Goal: Task Accomplishment & Management: Manage account settings

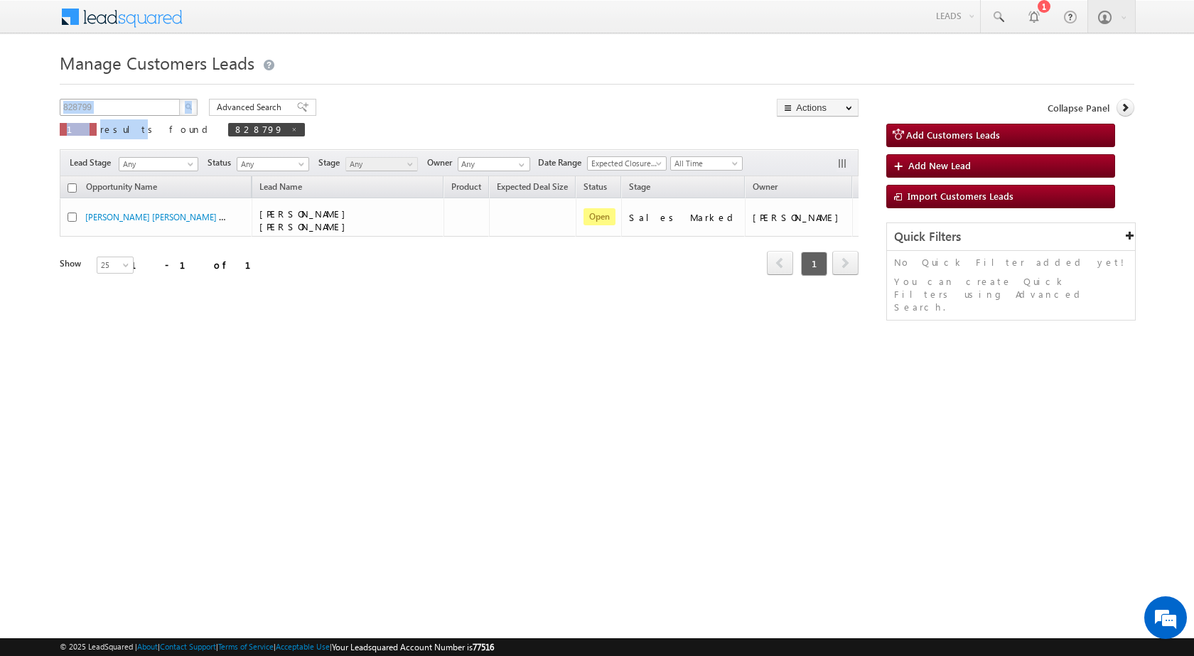
drag, startPoint x: 105, startPoint y: 119, endPoint x: 72, endPoint y: 115, distance: 32.9
click at [72, 115] on div "828799 X 1 results found 828799" at bounding box center [182, 119] width 245 height 41
click at [93, 112] on input "828799" at bounding box center [121, 107] width 122 height 17
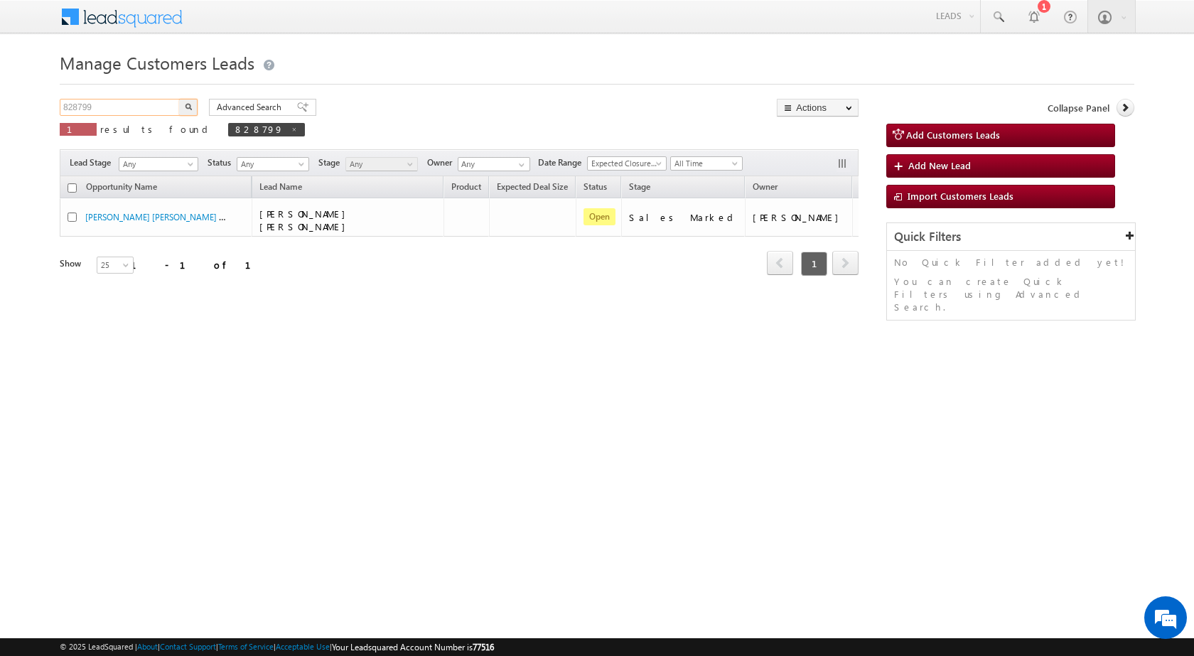
click at [93, 112] on input "828799" at bounding box center [121, 107] width 122 height 17
paste input "3091"
type input "830919"
click at [188, 102] on button "button" at bounding box center [188, 107] width 18 height 17
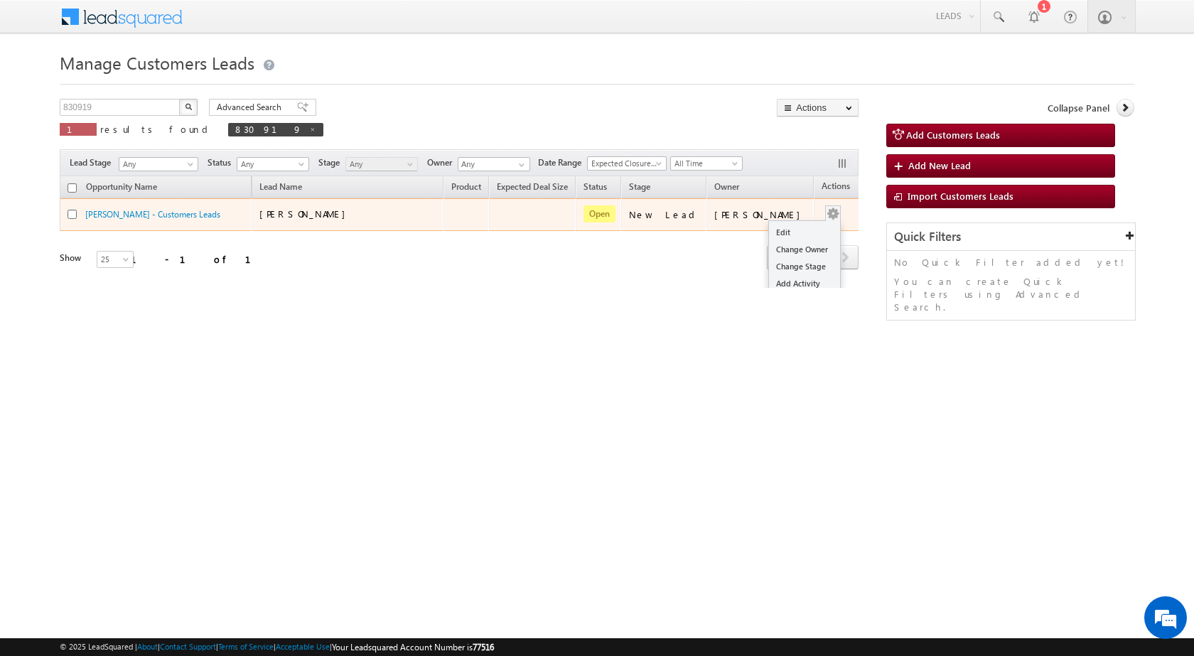
click at [820, 215] on td "Edit Change Owner Change Stage Add Activity Add Task Delete" at bounding box center [843, 214] width 59 height 33
click at [770, 234] on link "Edit" at bounding box center [804, 232] width 71 height 17
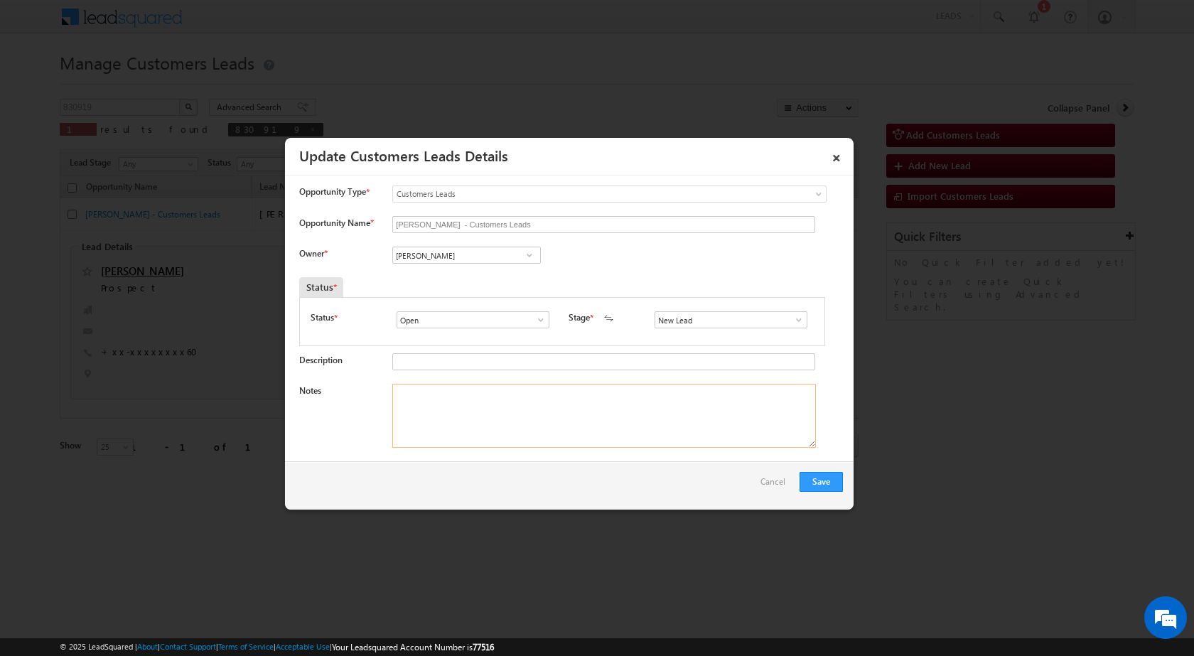
click at [469, 435] on textarea "Notes" at bounding box center [604, 416] width 424 height 64
paste textarea "830919 / [PERSON_NAME] / 9936802660 / P + C / 273212 TO GORAKHPUR / PLOT VALUE …"
type textarea "830919 / [PERSON_NAME] / 9936802660 / P + C / 273212 TO GORAKHPUR / PLOT VALUE …"
click at [697, 321] on input "New Lead" at bounding box center [730, 319] width 153 height 17
click at [792, 319] on span at bounding box center [799, 319] width 14 height 11
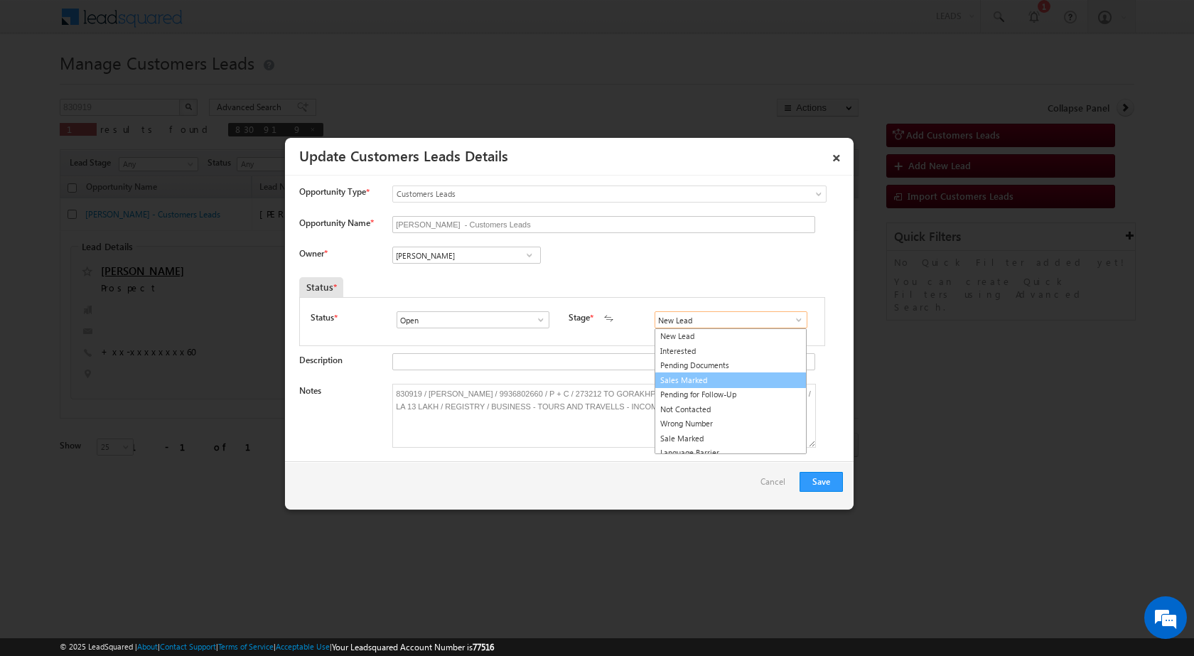
click at [728, 384] on link "Sales Marked" at bounding box center [730, 380] width 152 height 16
type input "Sales Marked"
click at [493, 256] on input "[PERSON_NAME]" at bounding box center [466, 255] width 149 height 17
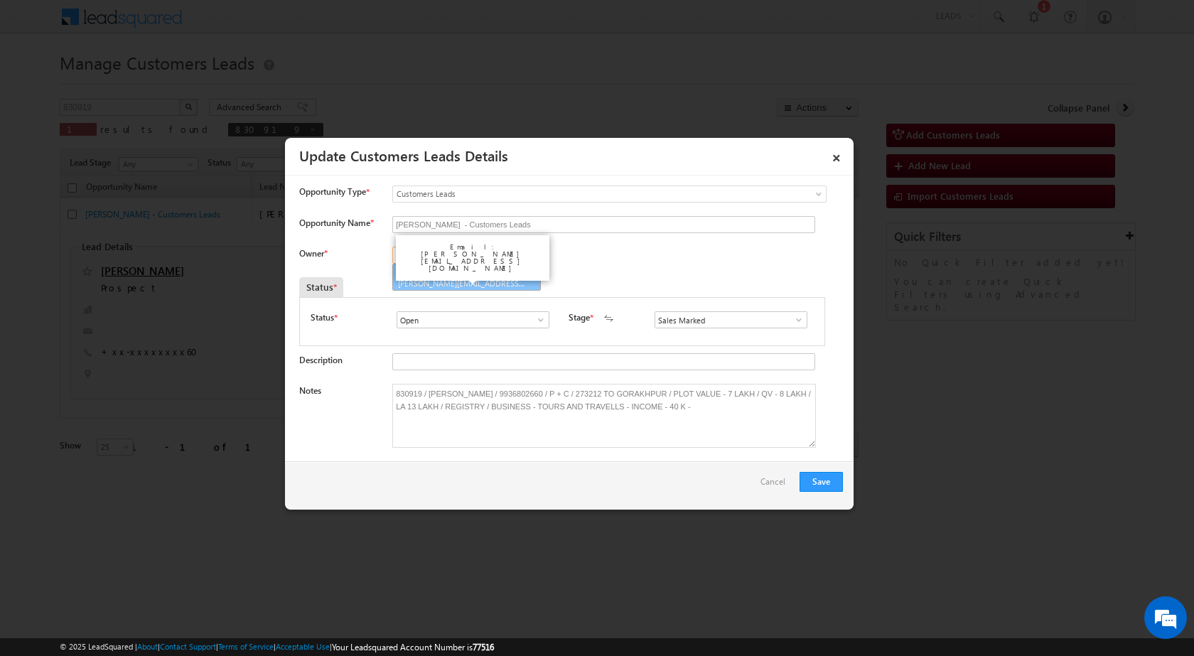
click at [496, 276] on link "[PERSON_NAME] [PERSON_NAME][EMAIL_ADDRESS][DOMAIN_NAME]" at bounding box center [466, 277] width 149 height 27
type input "[PERSON_NAME]"
click at [809, 478] on button "Save" at bounding box center [820, 482] width 43 height 20
